Goal: Task Accomplishment & Management: Use online tool/utility

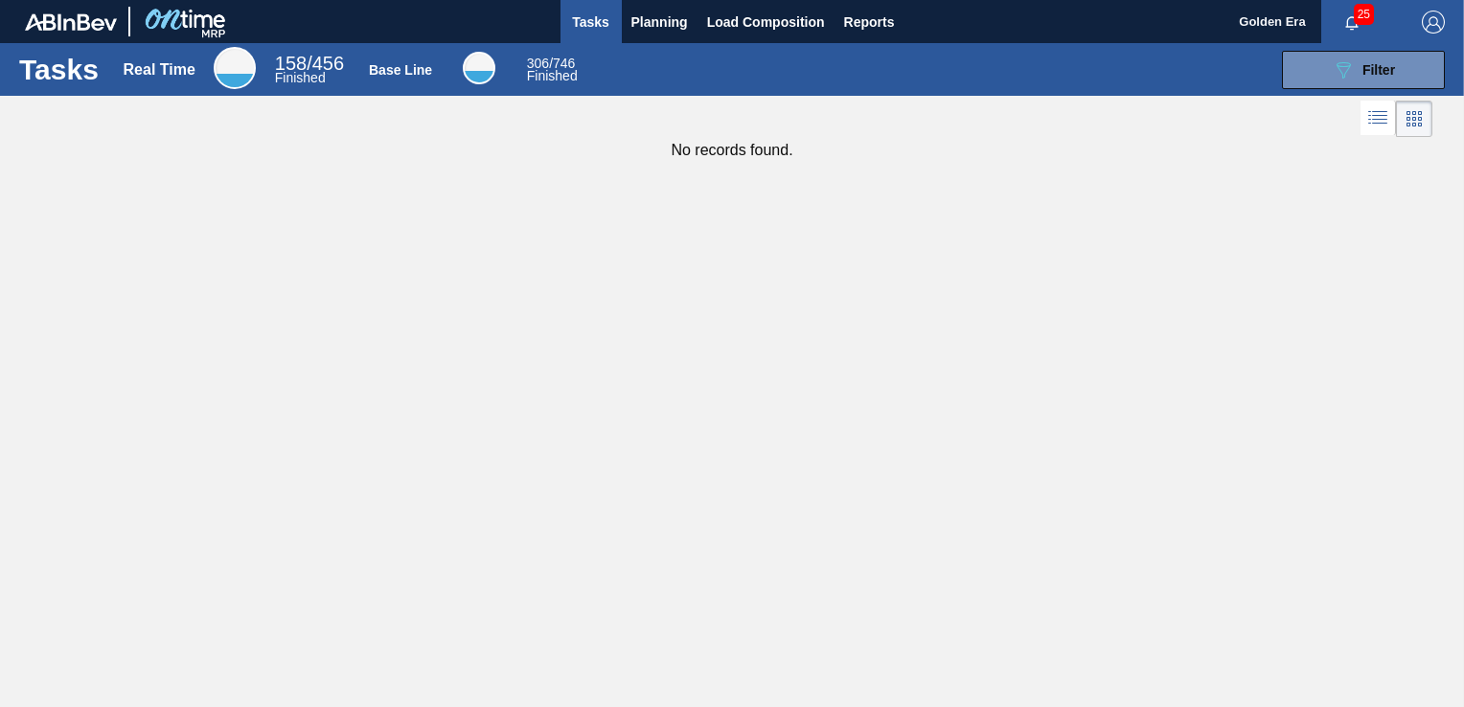
click at [608, 25] on span "Tasks" at bounding box center [591, 22] width 42 height 23
click at [637, 24] on span "Planning" at bounding box center [659, 22] width 57 height 23
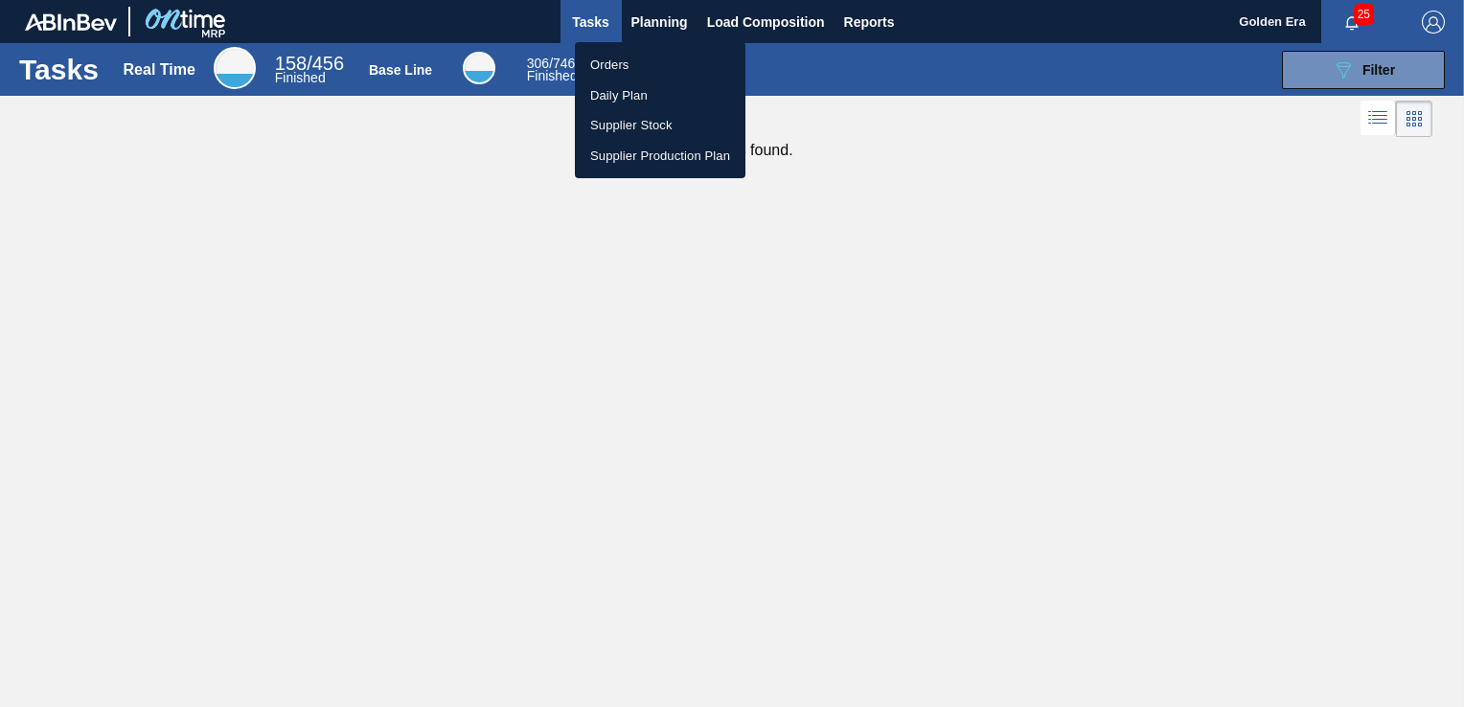
click at [623, 58] on li "Orders" at bounding box center [660, 65] width 171 height 31
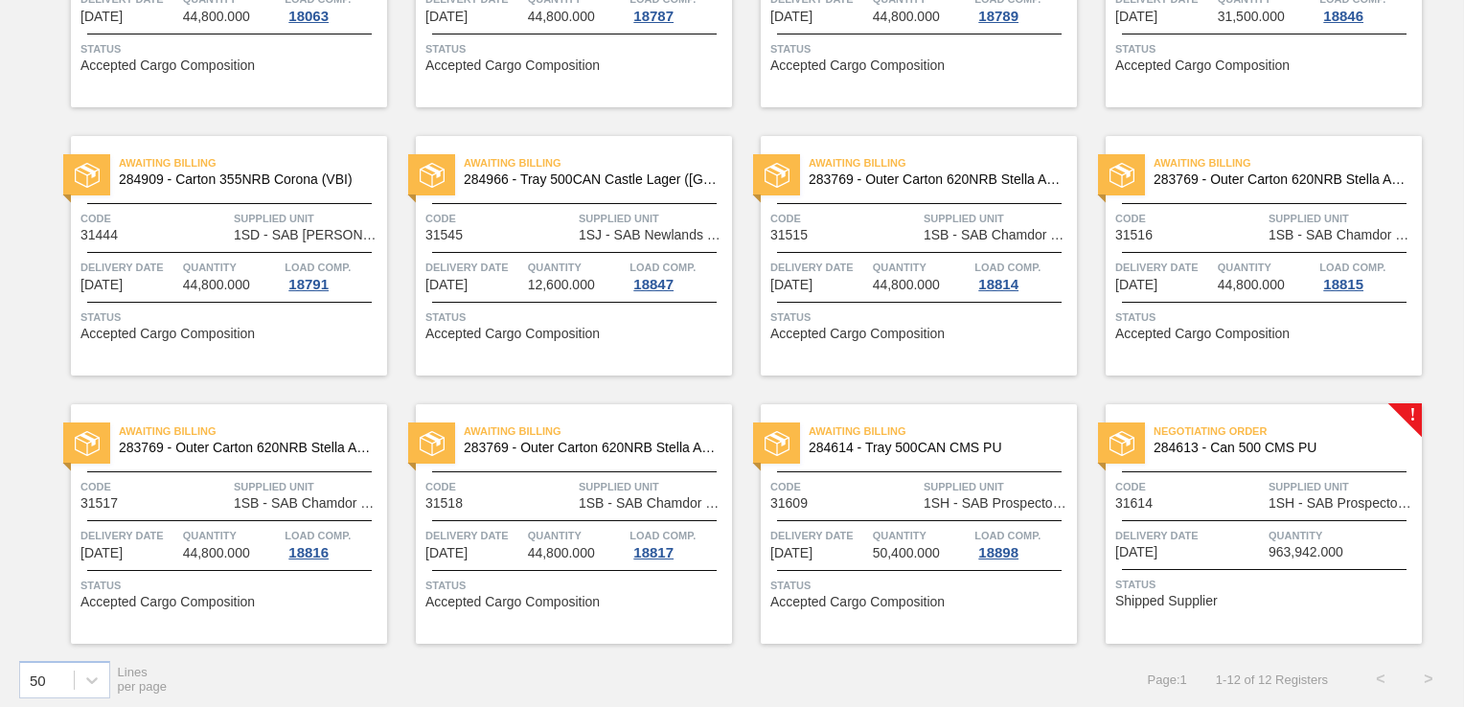
scroll to position [309, 0]
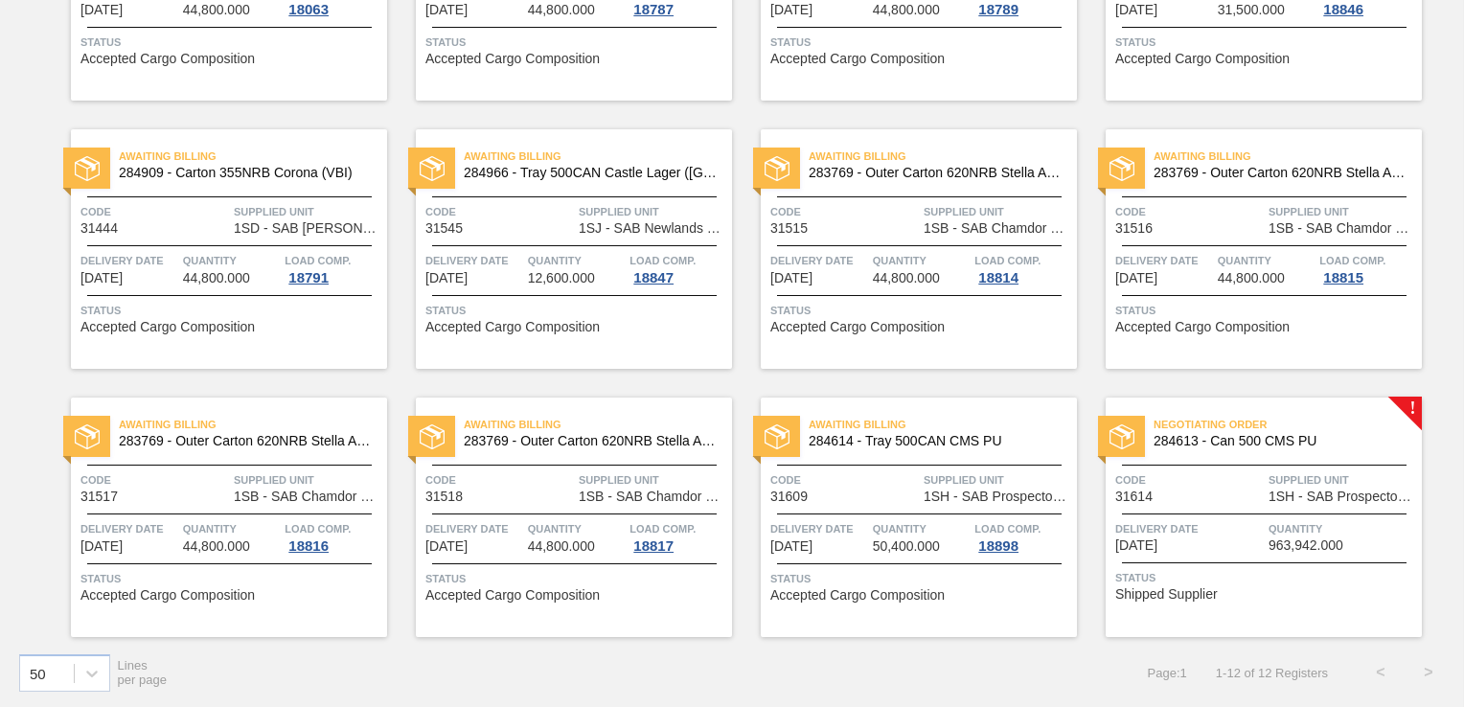
click at [1368, 491] on span "1SH - SAB Prospecton Brewery" at bounding box center [1343, 497] width 149 height 14
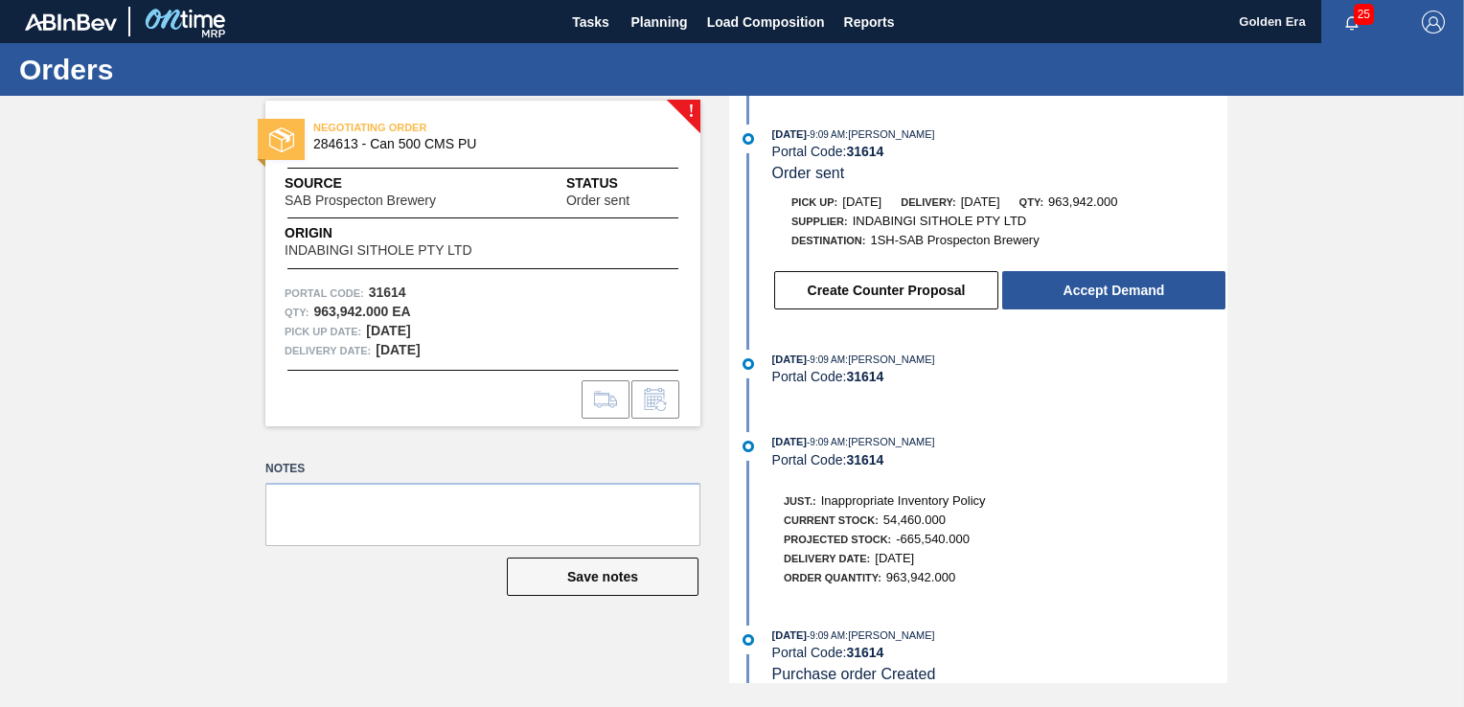
scroll to position [31, 0]
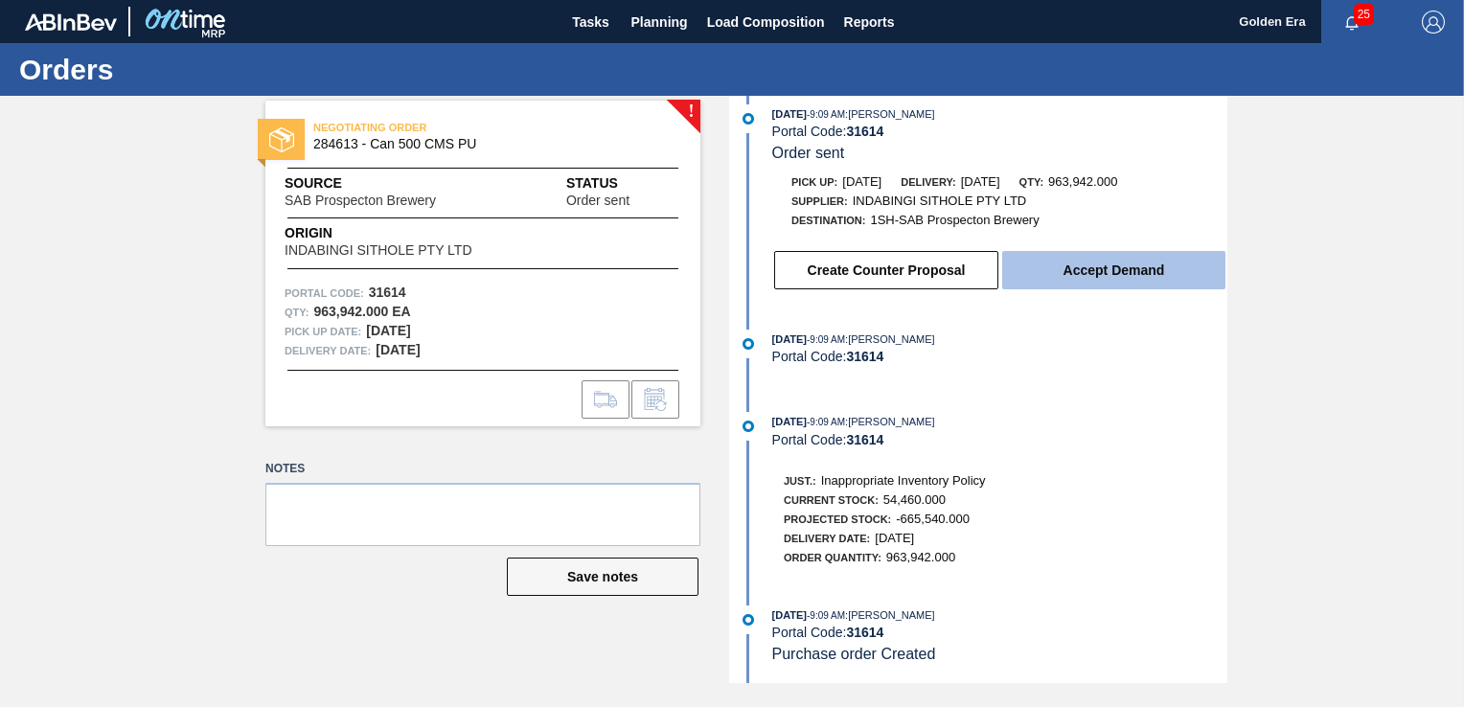
click at [1092, 263] on button "Accept Demand" at bounding box center [1113, 270] width 223 height 38
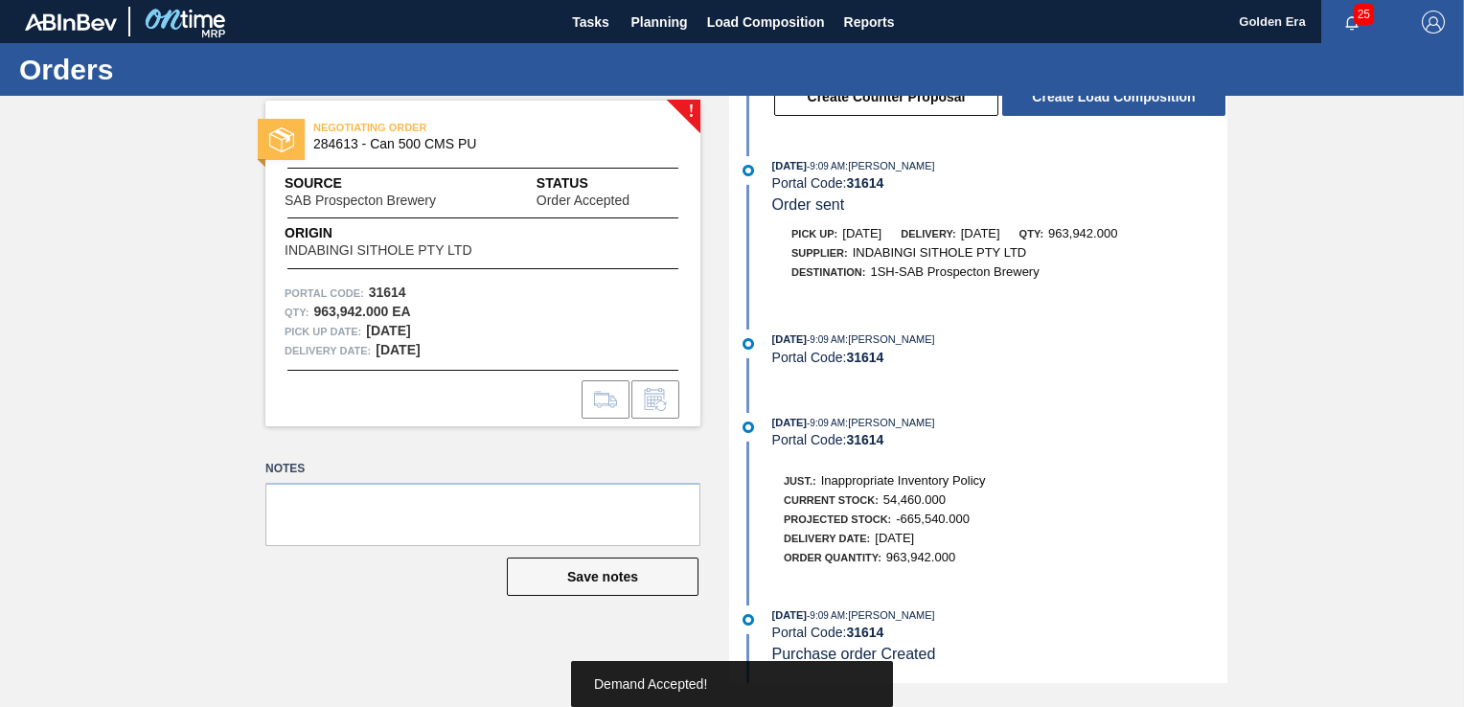
scroll to position [0, 0]
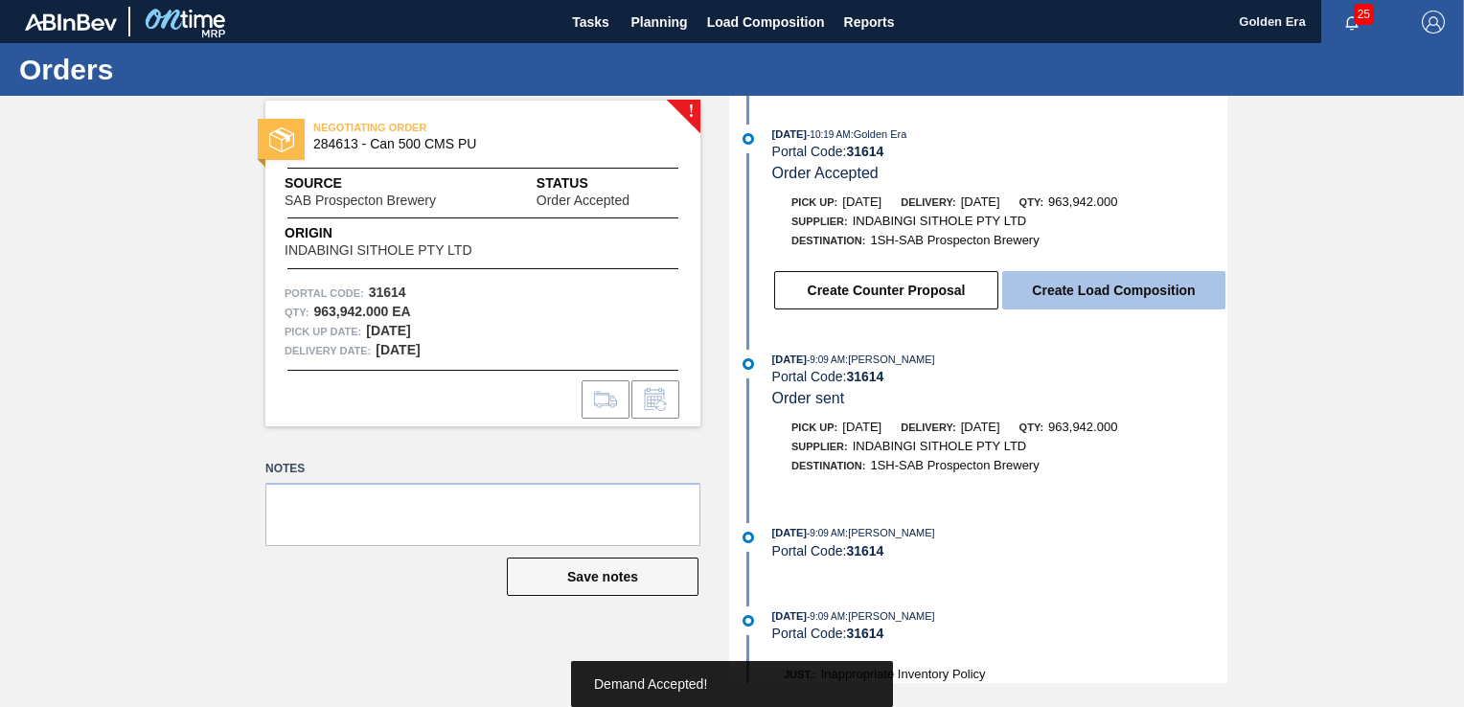
click at [1133, 288] on button "Create Load Composition" at bounding box center [1113, 290] width 223 height 38
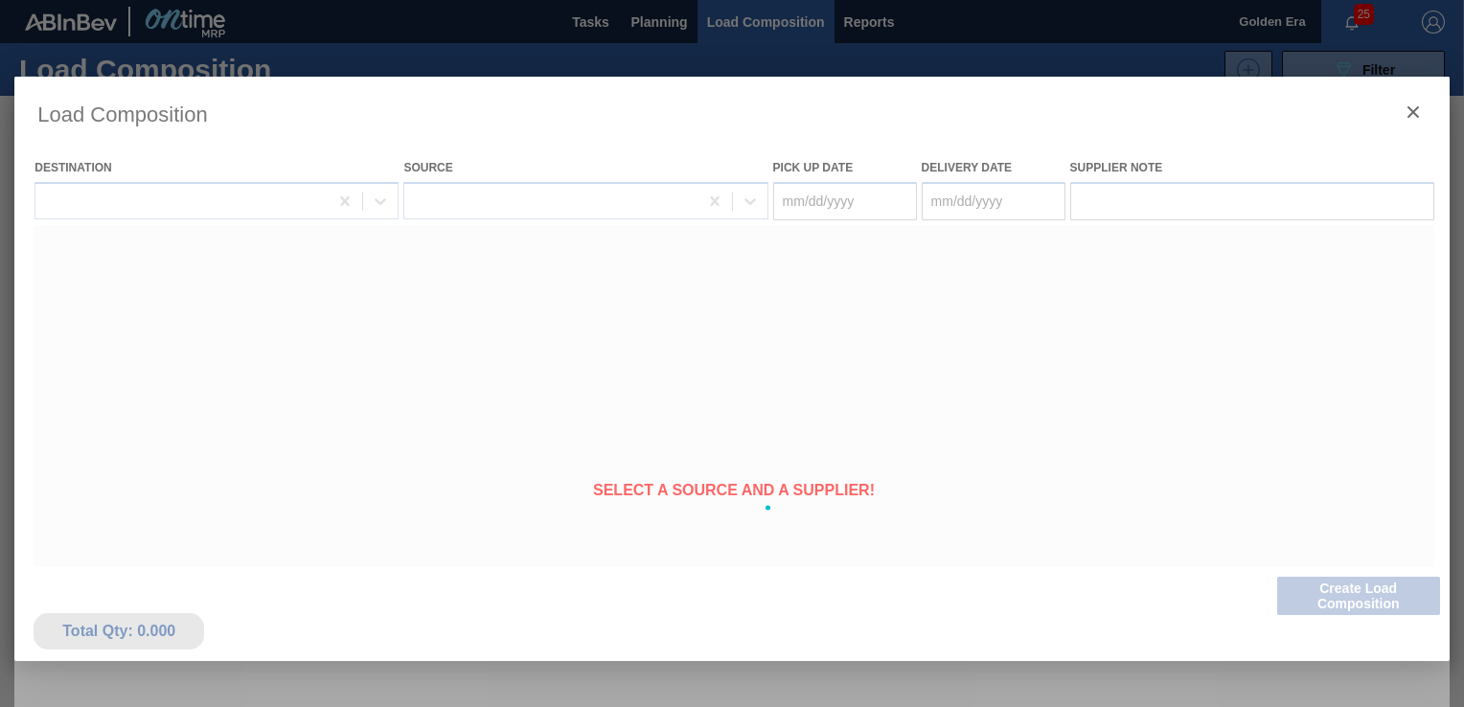
type Date "[DATE]"
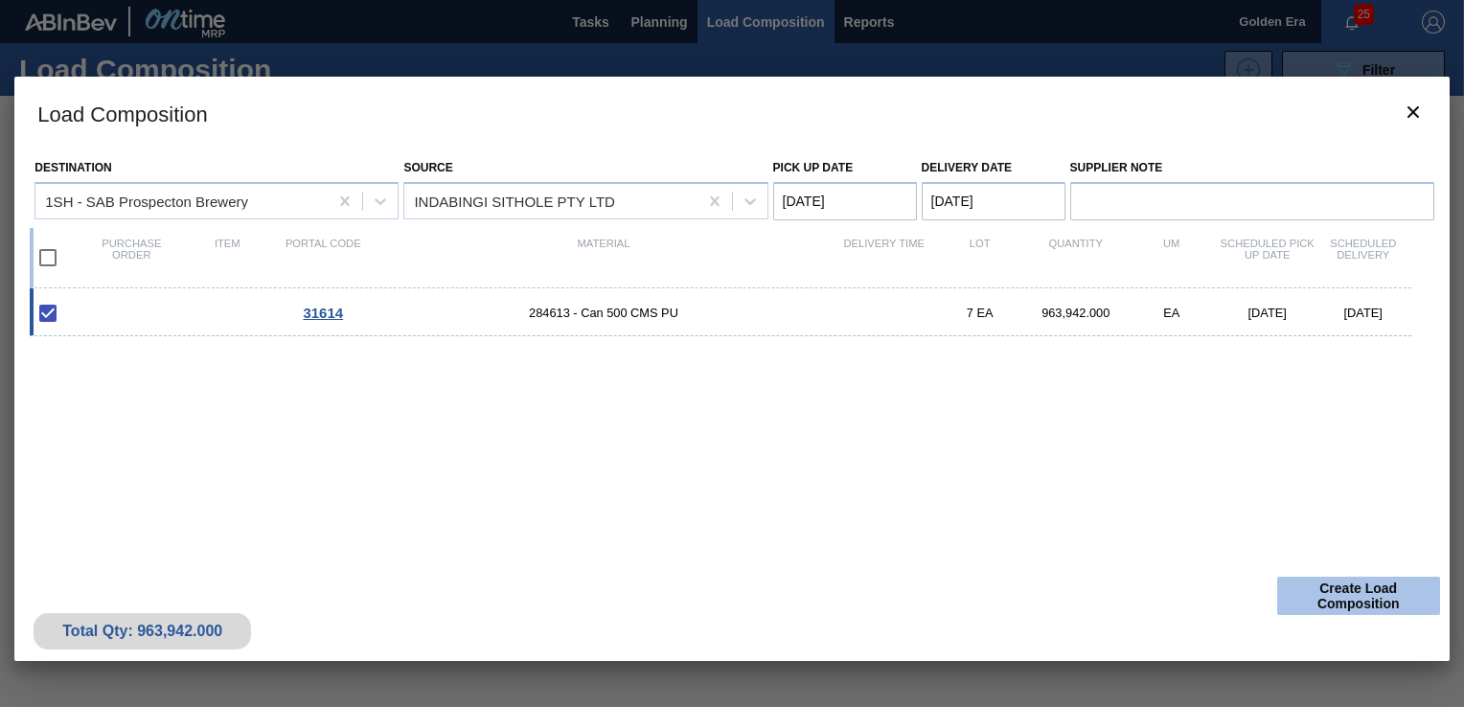
click at [1350, 598] on button "Create Load Composition" at bounding box center [1358, 596] width 163 height 38
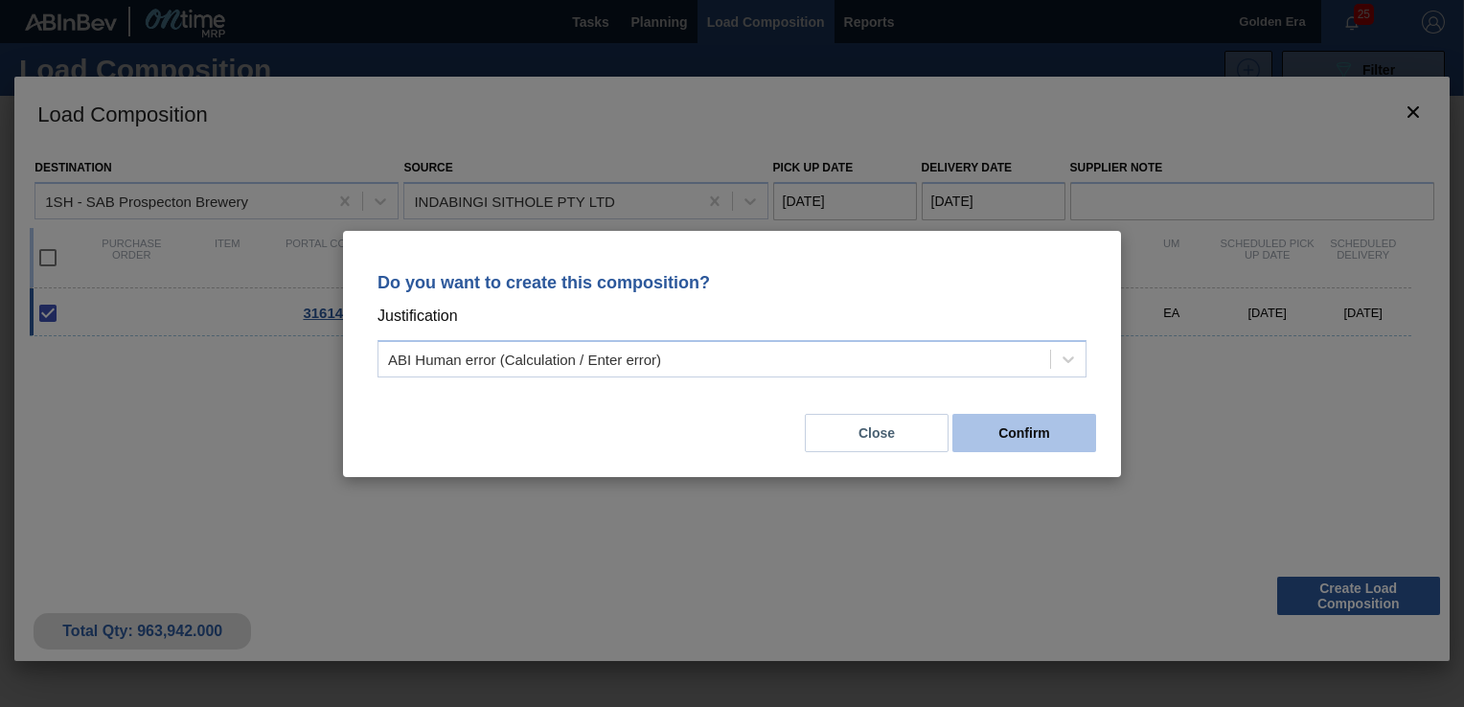
click at [993, 416] on button "Confirm" at bounding box center [1024, 433] width 144 height 38
